Goal: Information Seeking & Learning: Learn about a topic

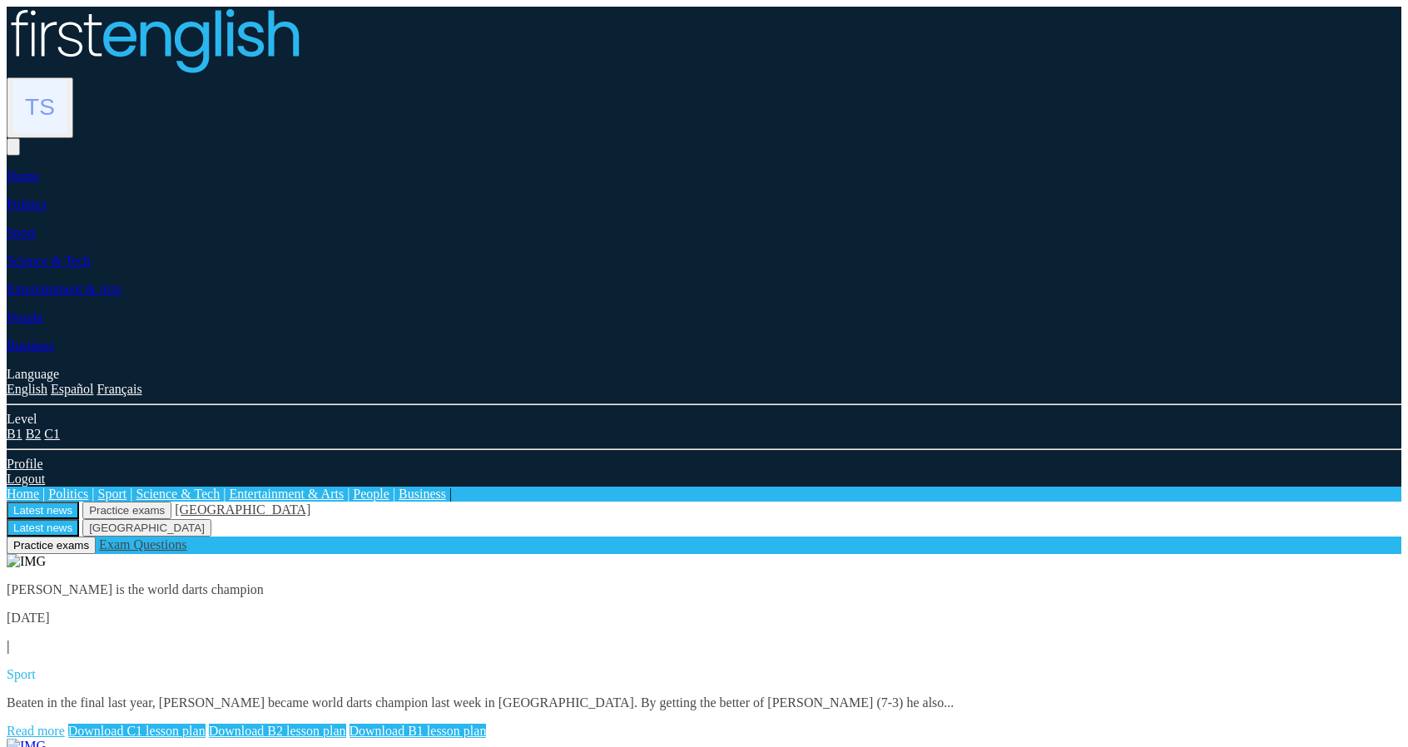
click at [67, 80] on img at bounding box center [39, 106] width 53 height 53
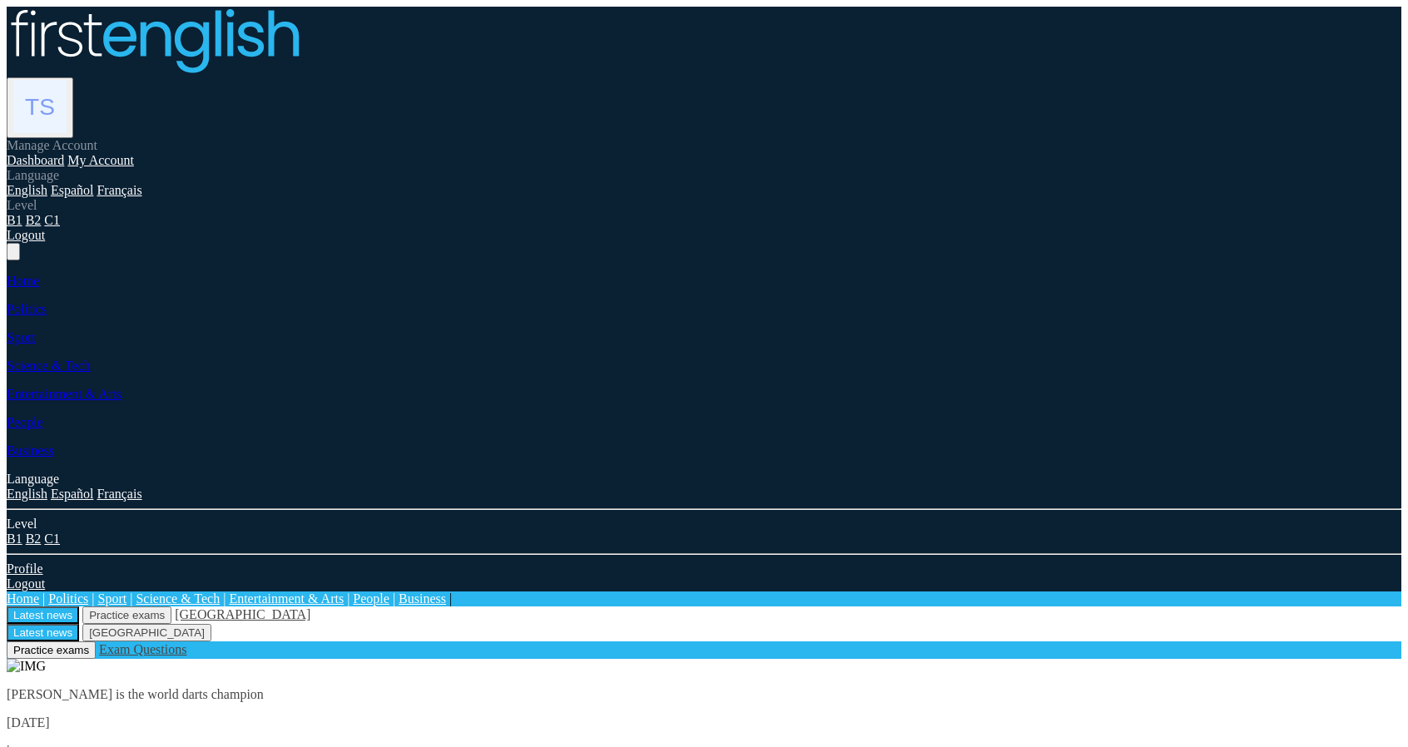
click at [46, 659] on img at bounding box center [26, 666] width 39 height 15
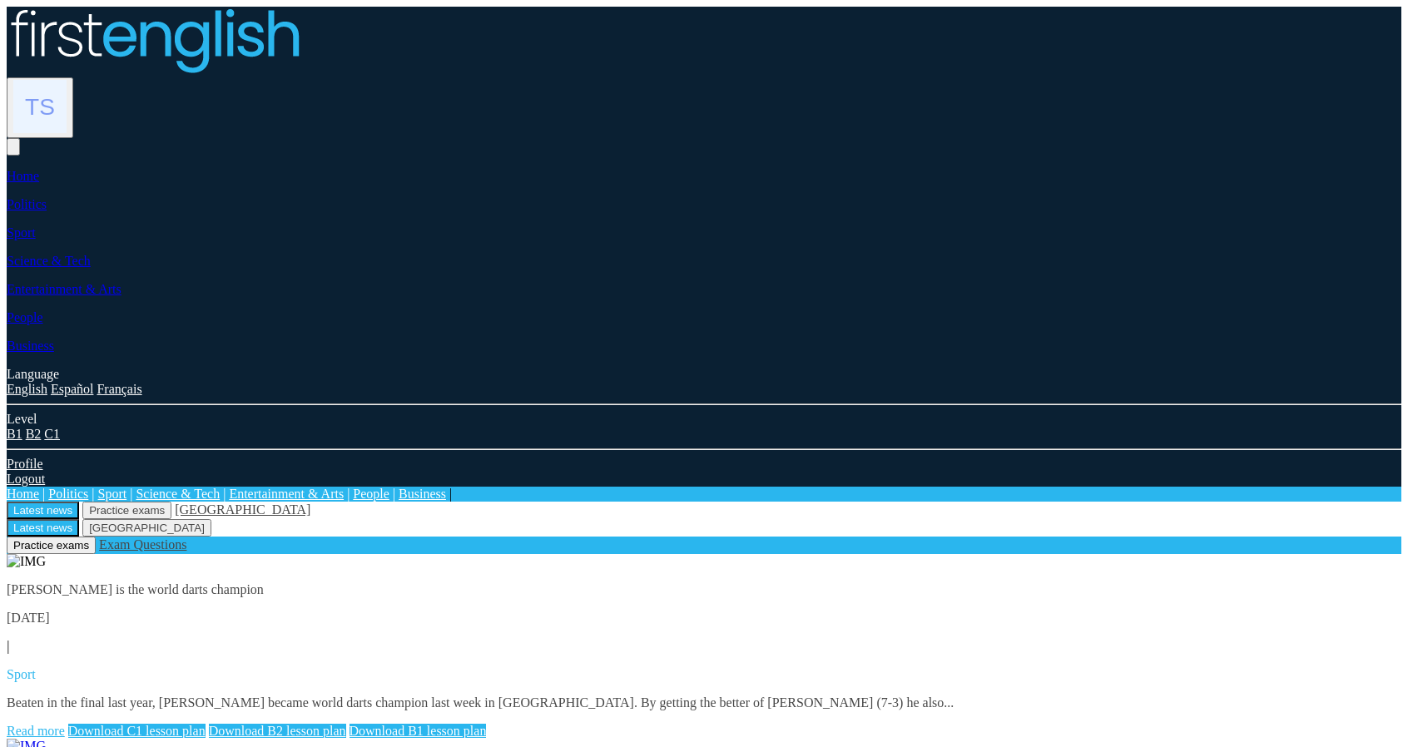
click at [65, 724] on link "Read more" at bounding box center [36, 731] width 58 height 14
